Goal: Find specific page/section: Find specific page/section

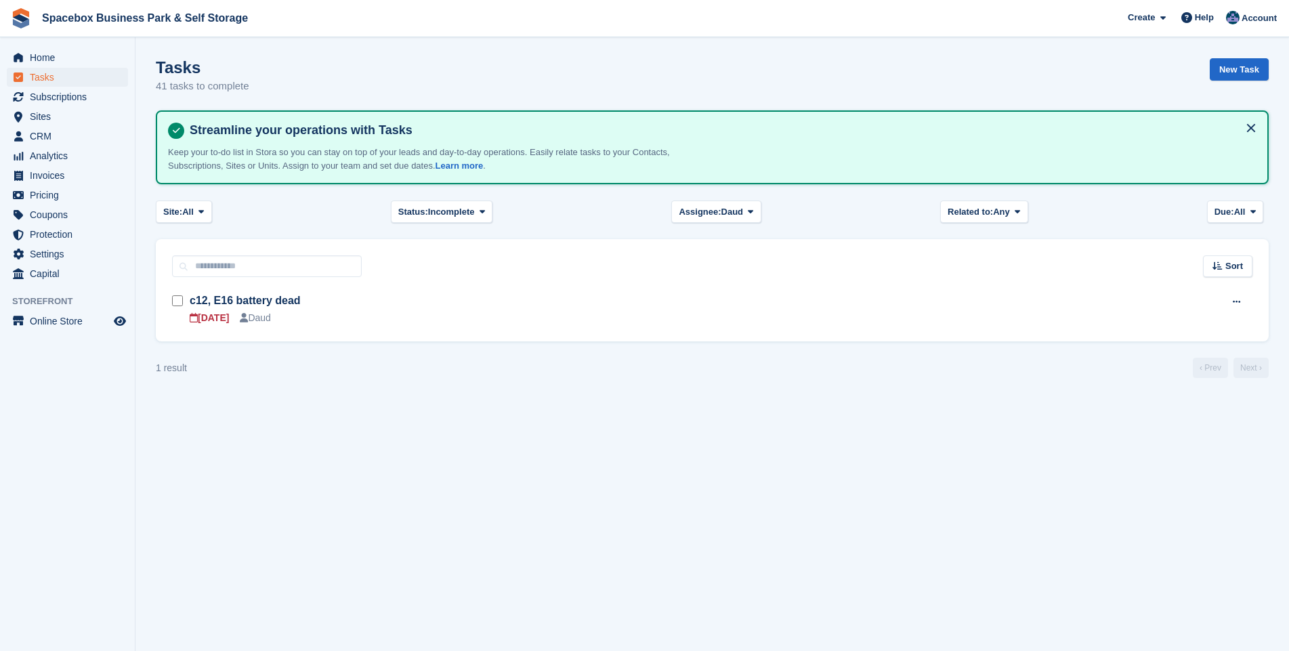
click at [50, 96] on span "Subscriptions" at bounding box center [70, 96] width 81 height 19
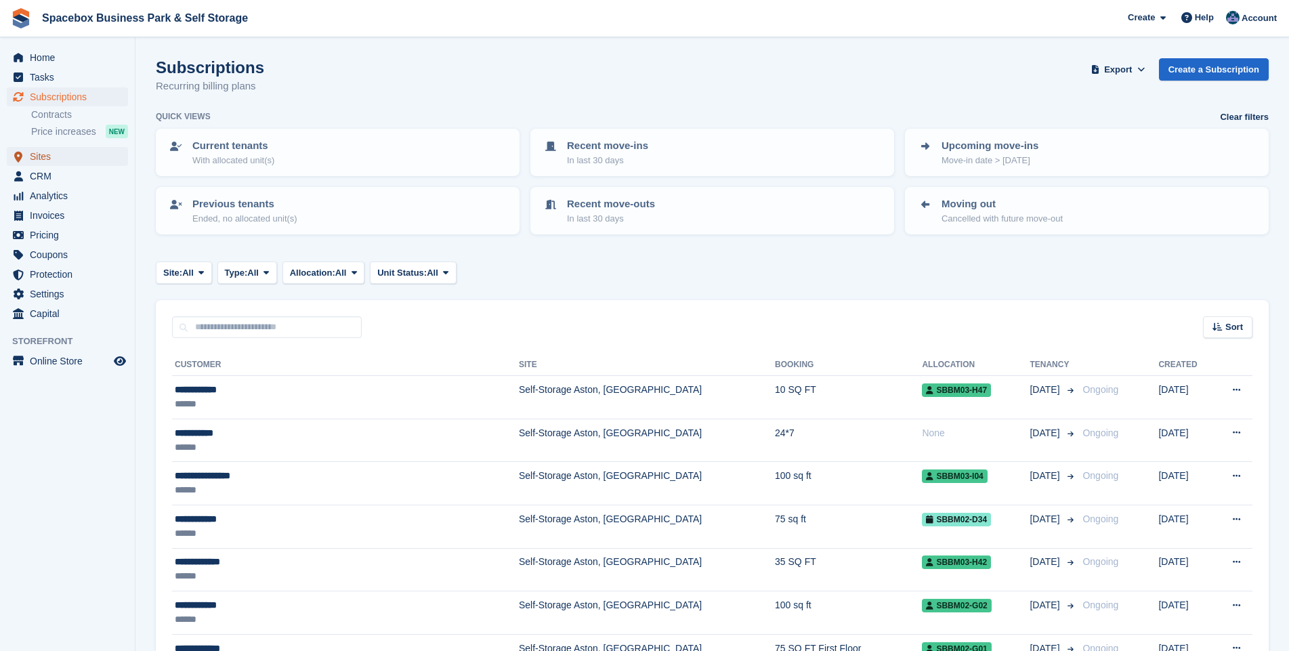
click at [48, 153] on span "Sites" at bounding box center [70, 156] width 81 height 19
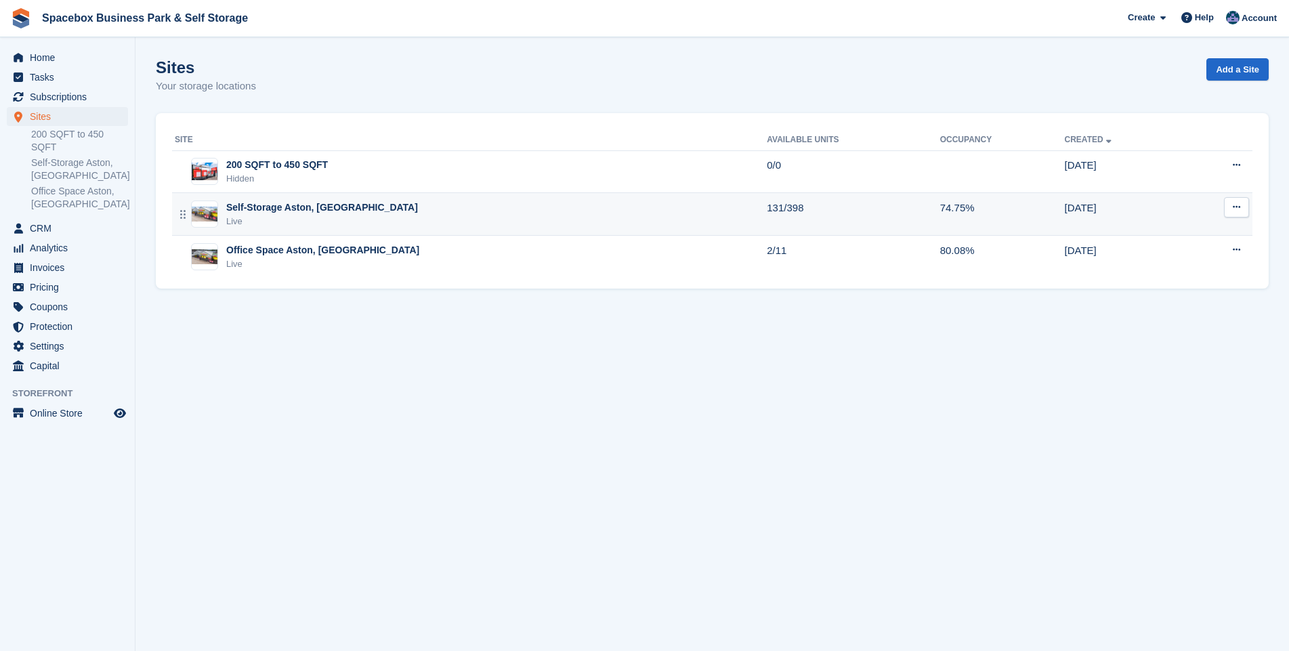
click at [257, 207] on div "Self-Storage Aston, [GEOGRAPHIC_DATA]" at bounding box center [322, 208] width 192 height 14
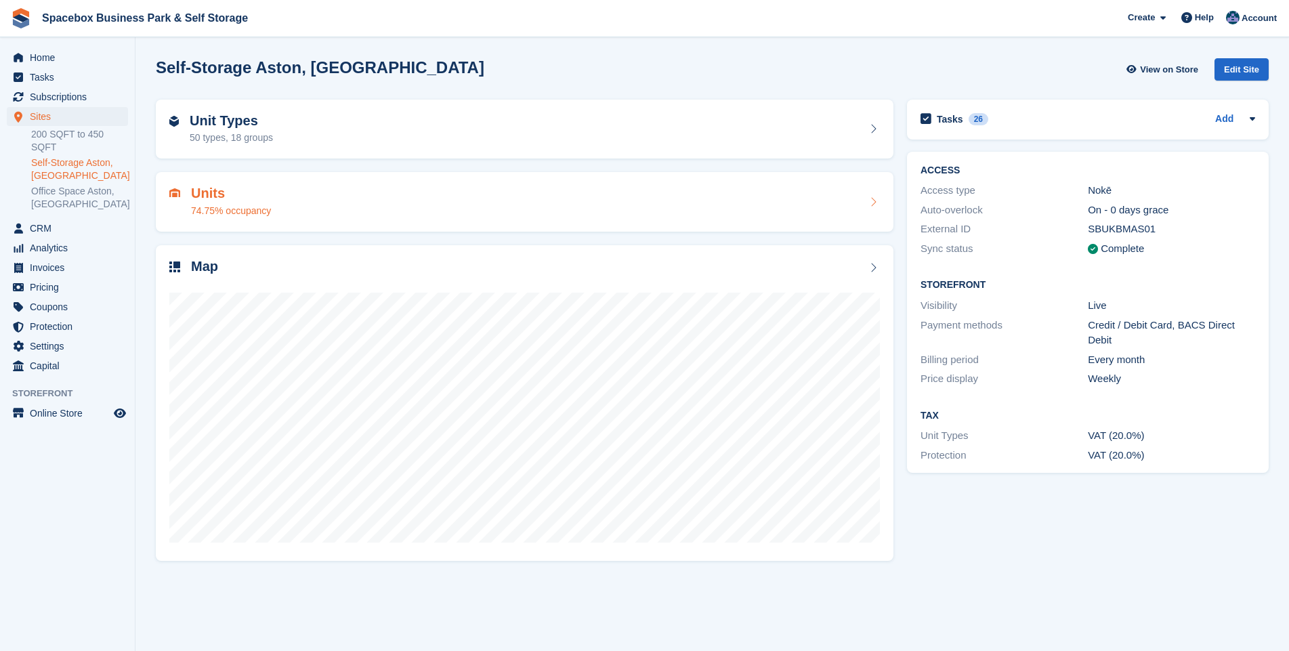
click at [209, 196] on h2 "Units" at bounding box center [231, 194] width 80 height 16
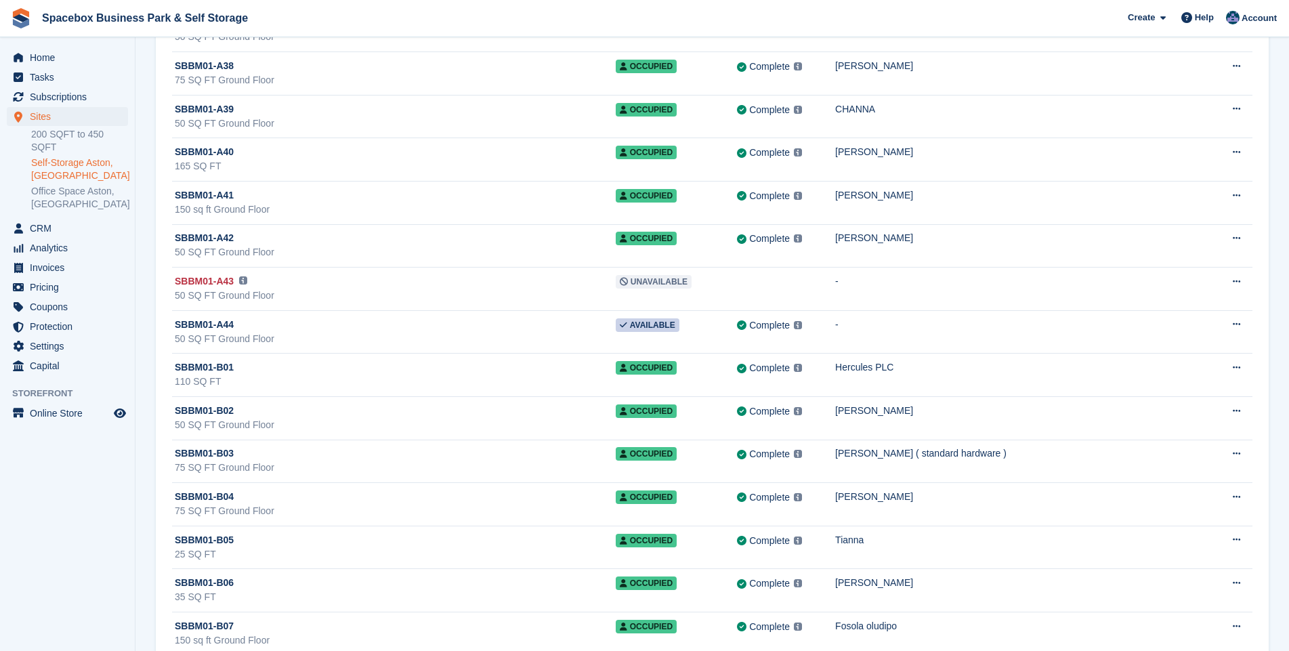
scroll to position [1758, 0]
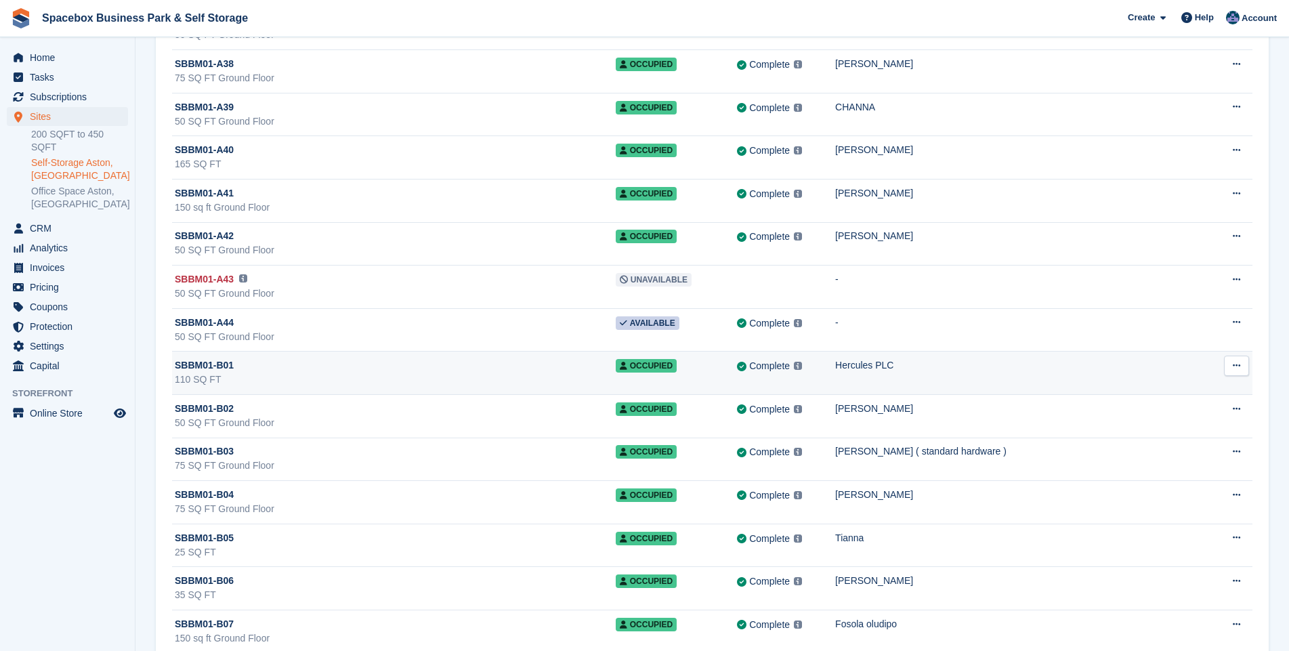
click at [263, 375] on div "110 SQ FT" at bounding box center [395, 380] width 441 height 14
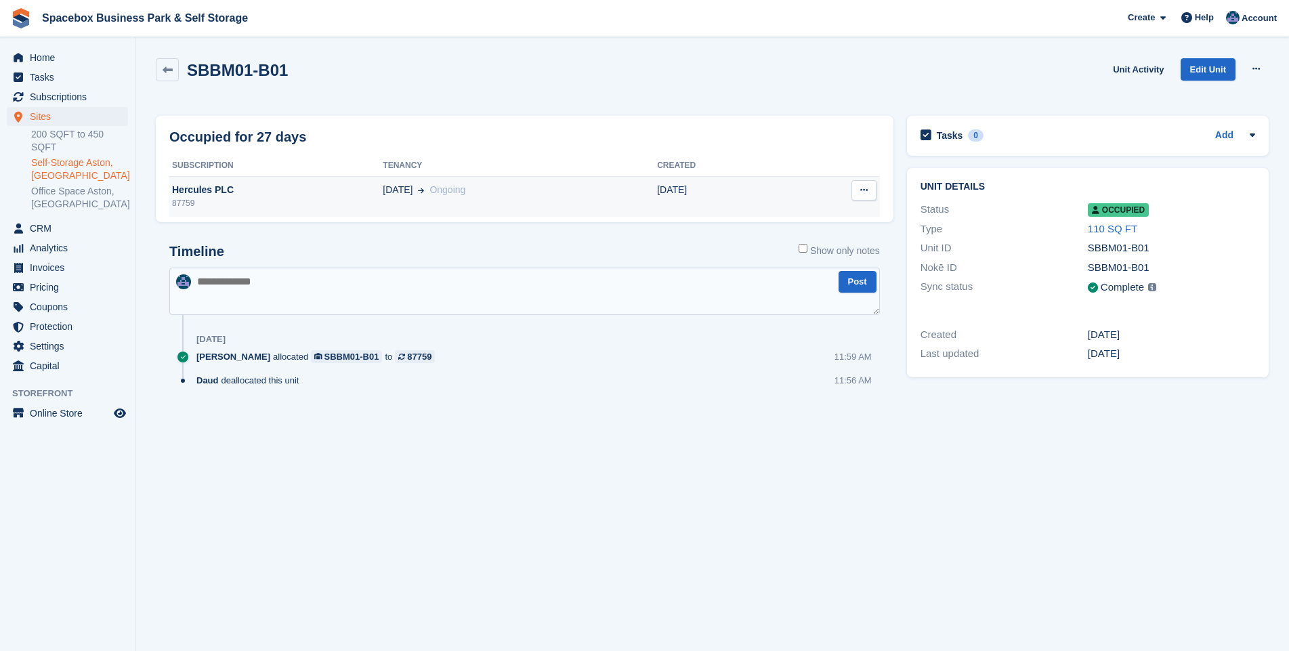
click at [247, 188] on div "Hercules PLC" at bounding box center [275, 190] width 213 height 14
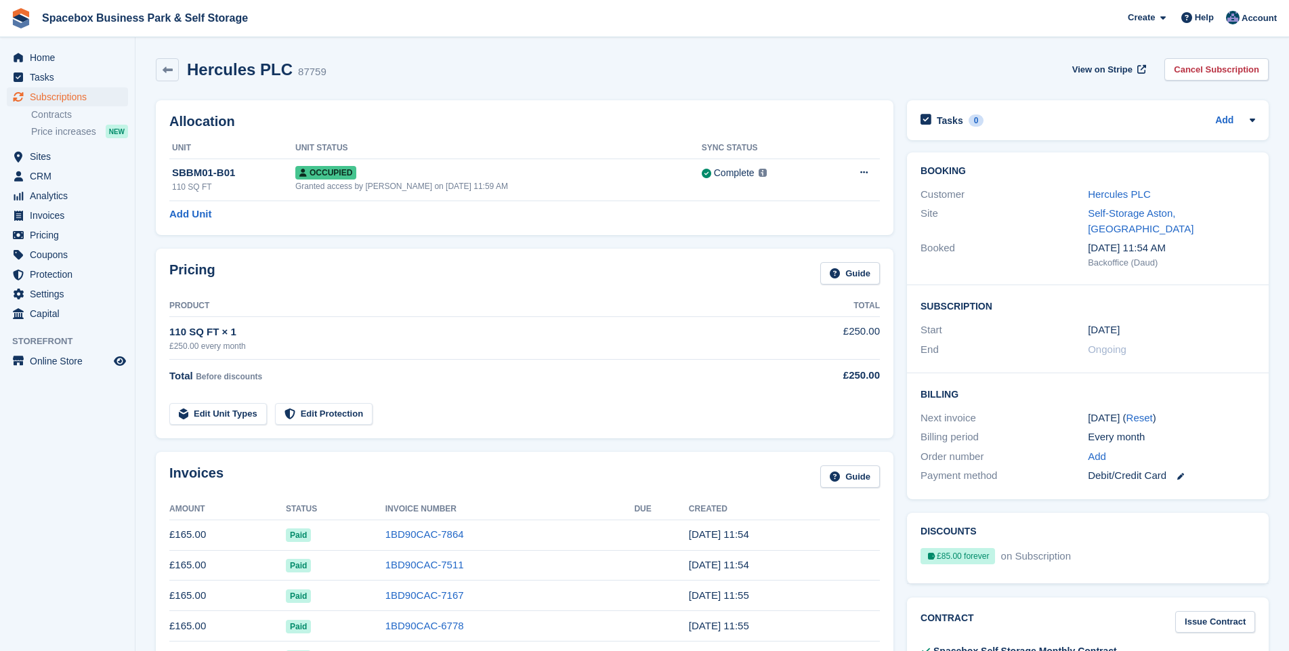
click at [1094, 189] on link "Hercules PLC" at bounding box center [1119, 194] width 63 height 12
